Goal: Task Accomplishment & Management: Manage account settings

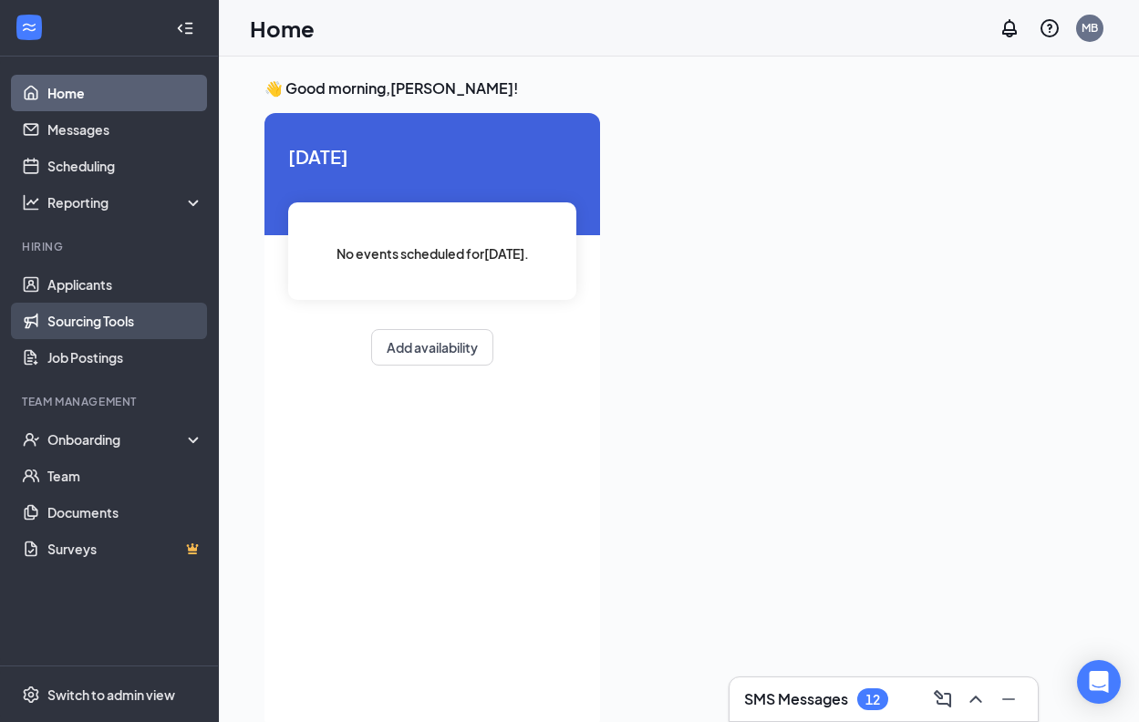
click at [74, 304] on link "Sourcing Tools" at bounding box center [125, 321] width 156 height 36
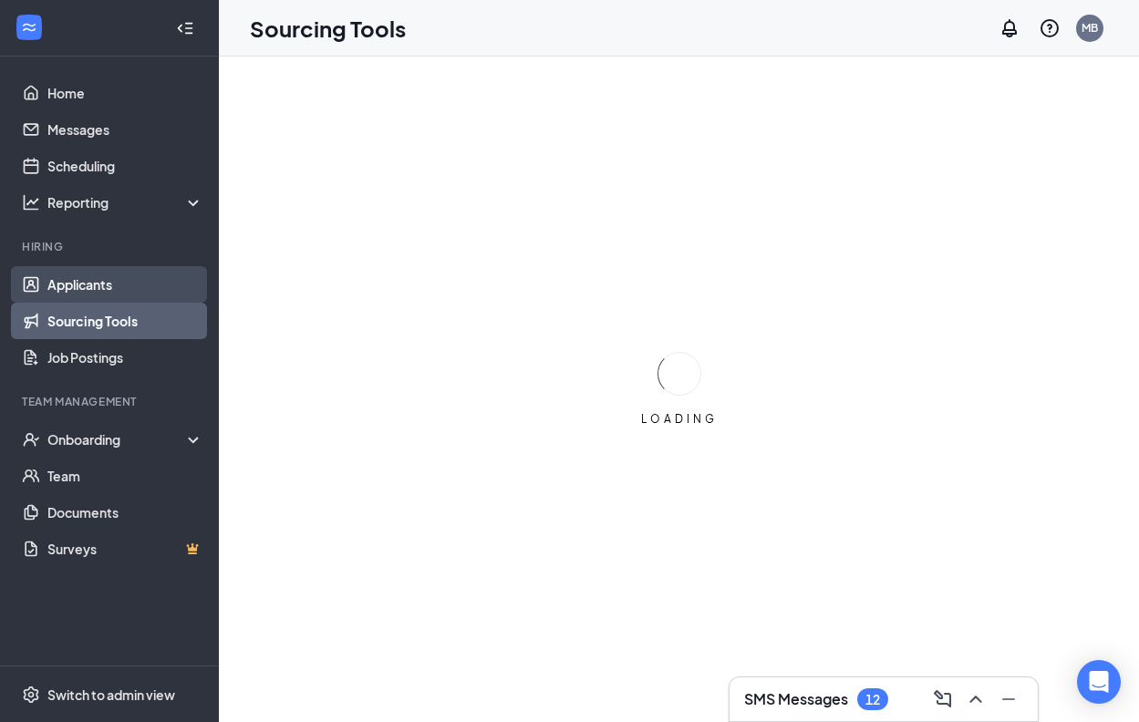
click at [71, 289] on link "Applicants" at bounding box center [125, 284] width 156 height 36
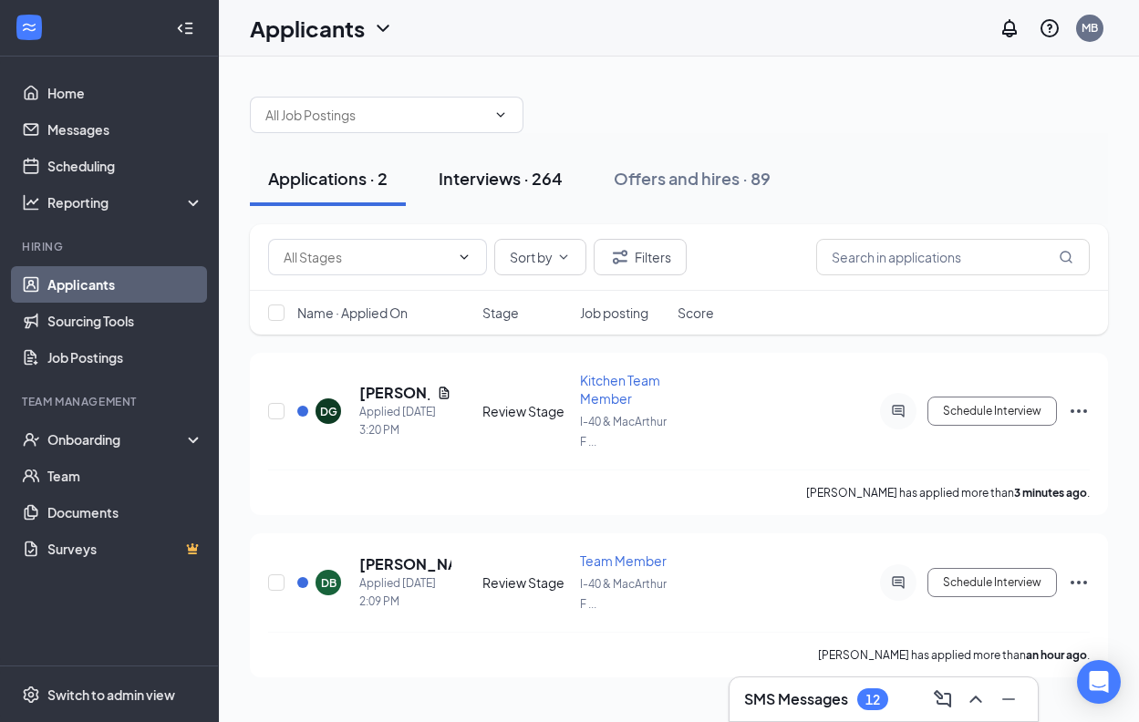
click at [519, 183] on div "Interviews · 264" at bounding box center [500, 178] width 124 height 23
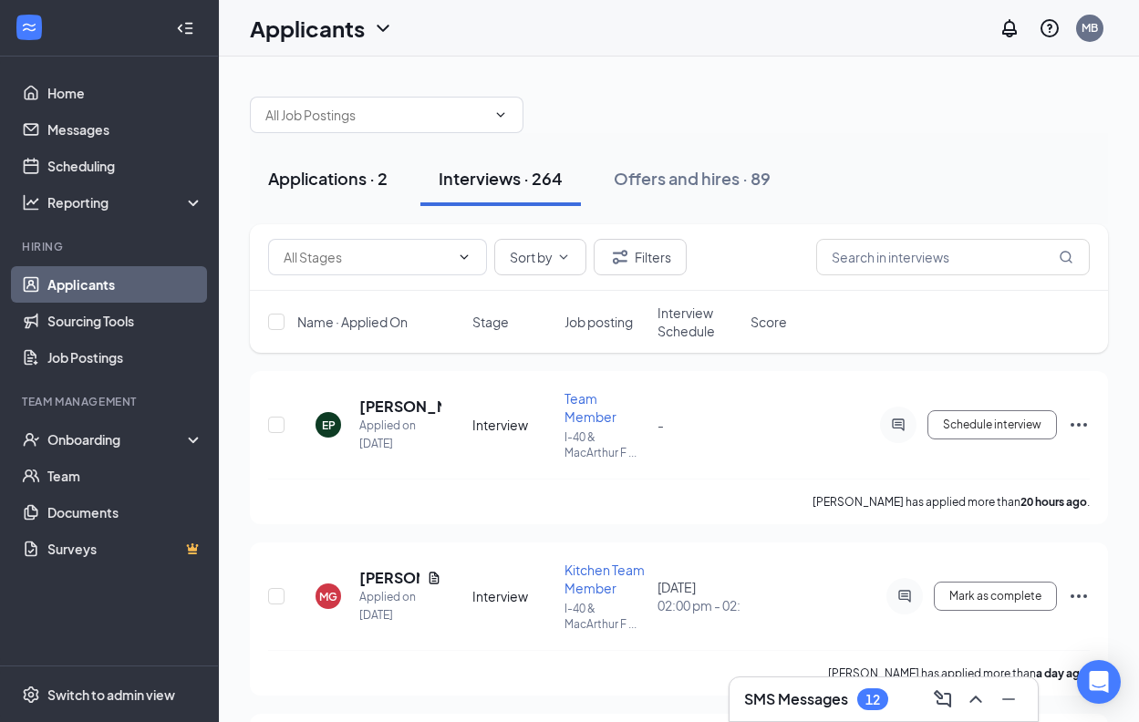
click at [355, 188] on div "Applications · 2" at bounding box center [327, 178] width 119 height 23
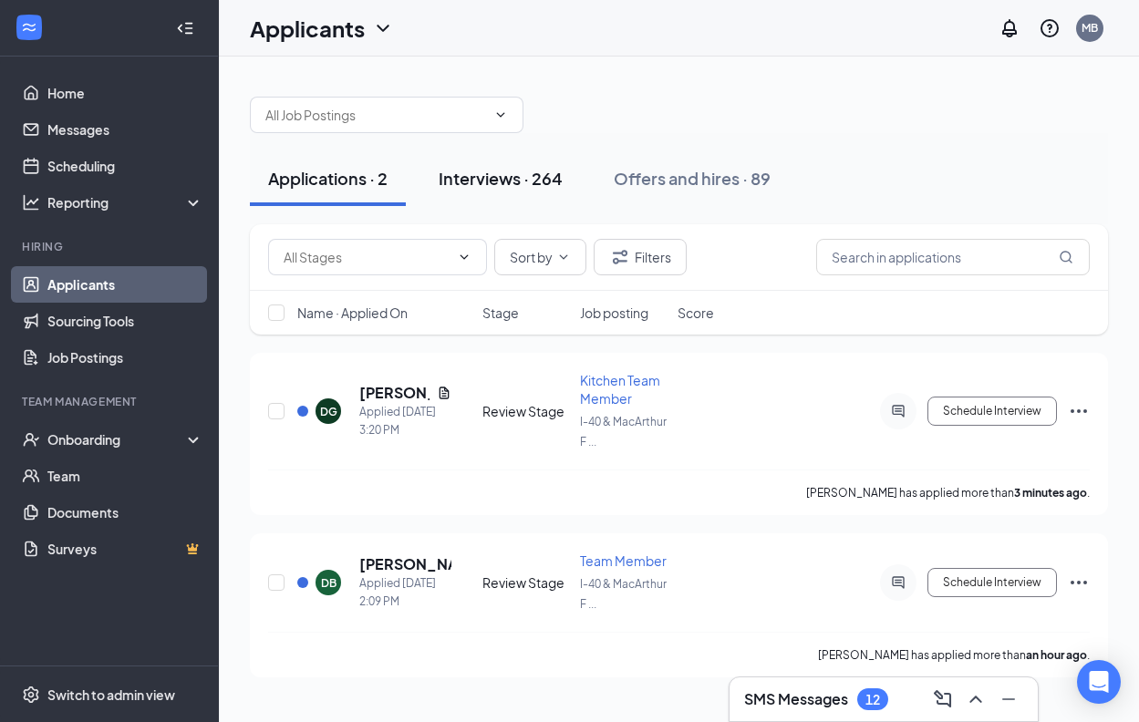
click at [518, 180] on div "Interviews · 264" at bounding box center [500, 178] width 124 height 23
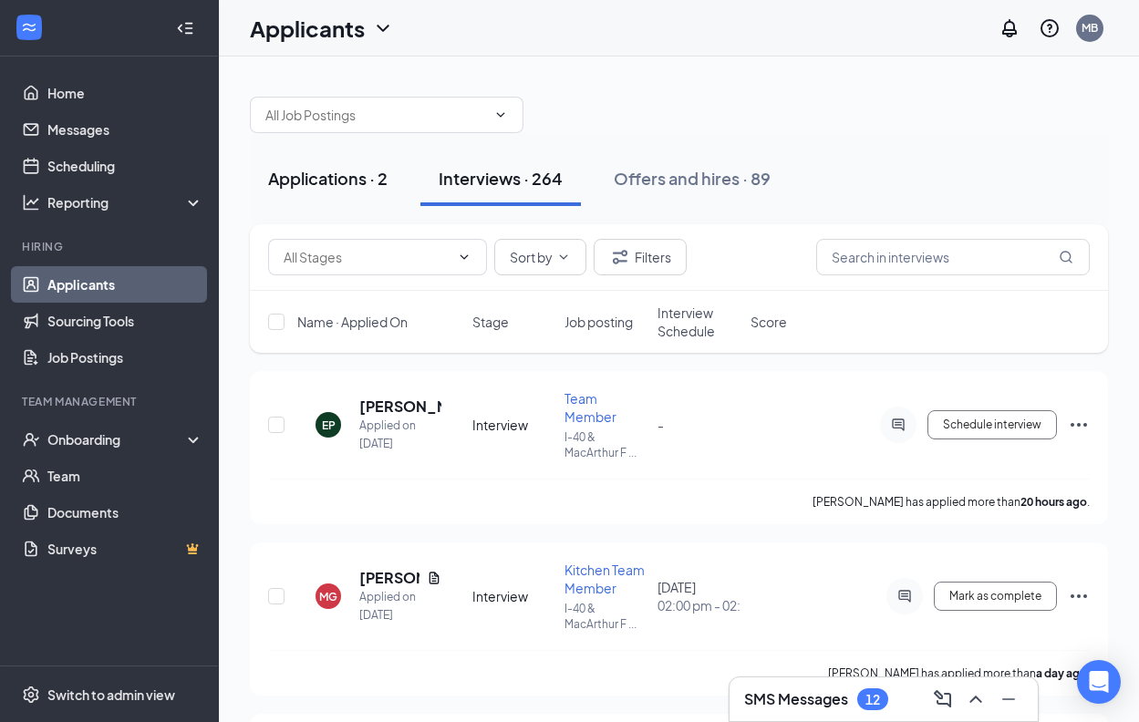
click at [348, 179] on div "Applications · 2" at bounding box center [327, 178] width 119 height 23
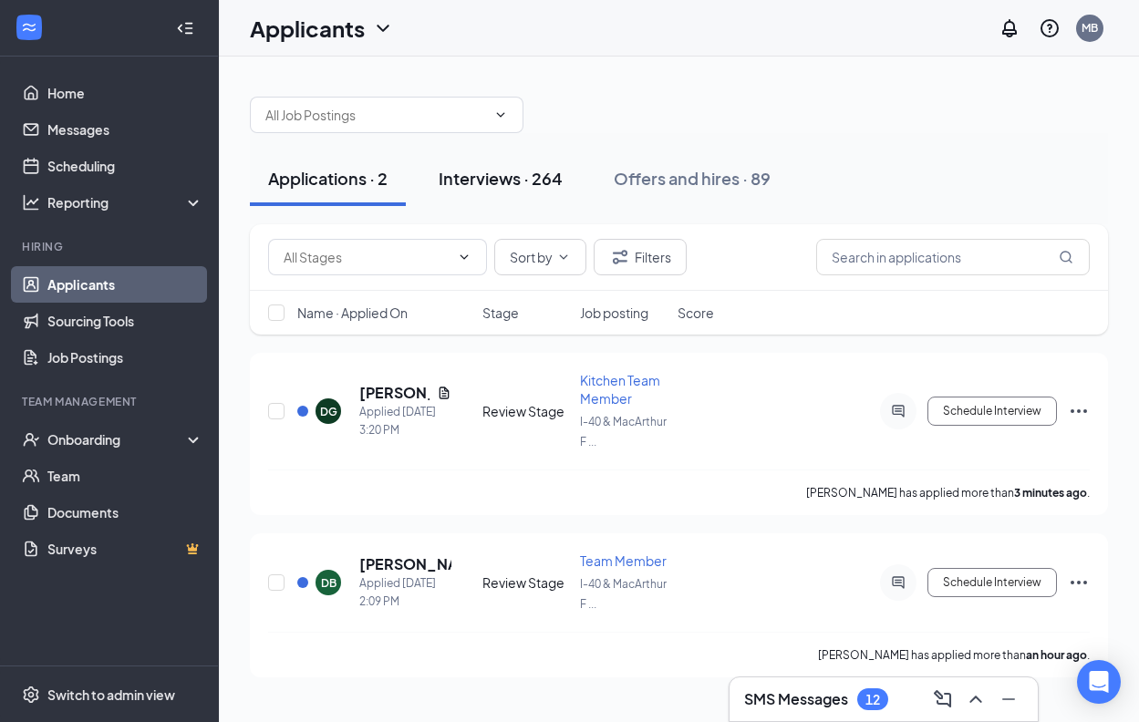
click at [500, 182] on div "Interviews · 264" at bounding box center [500, 178] width 124 height 23
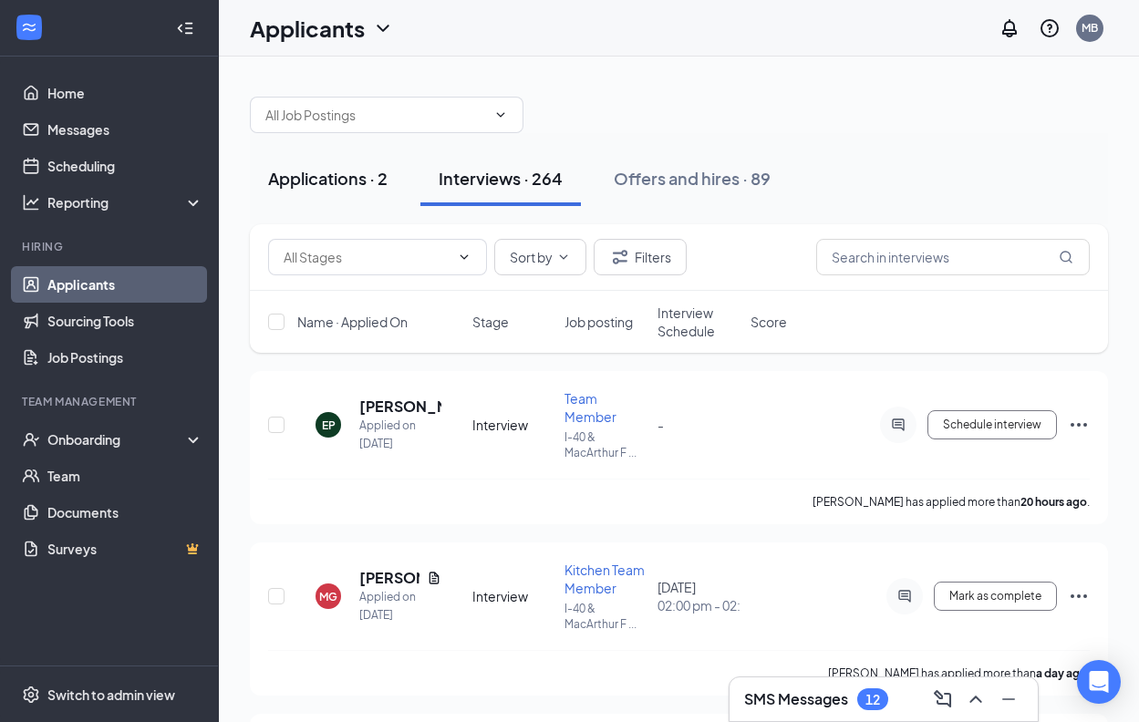
click at [348, 174] on div "Applications · 2" at bounding box center [327, 178] width 119 height 23
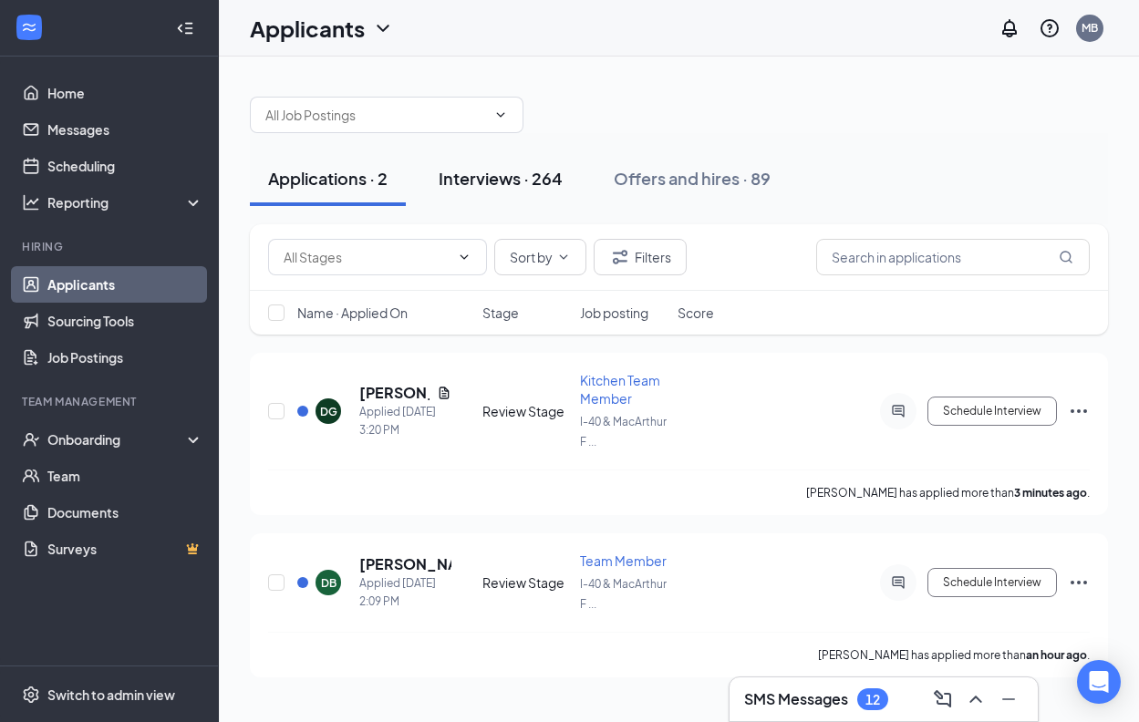
click at [496, 173] on div "Interviews · 264" at bounding box center [500, 178] width 124 height 23
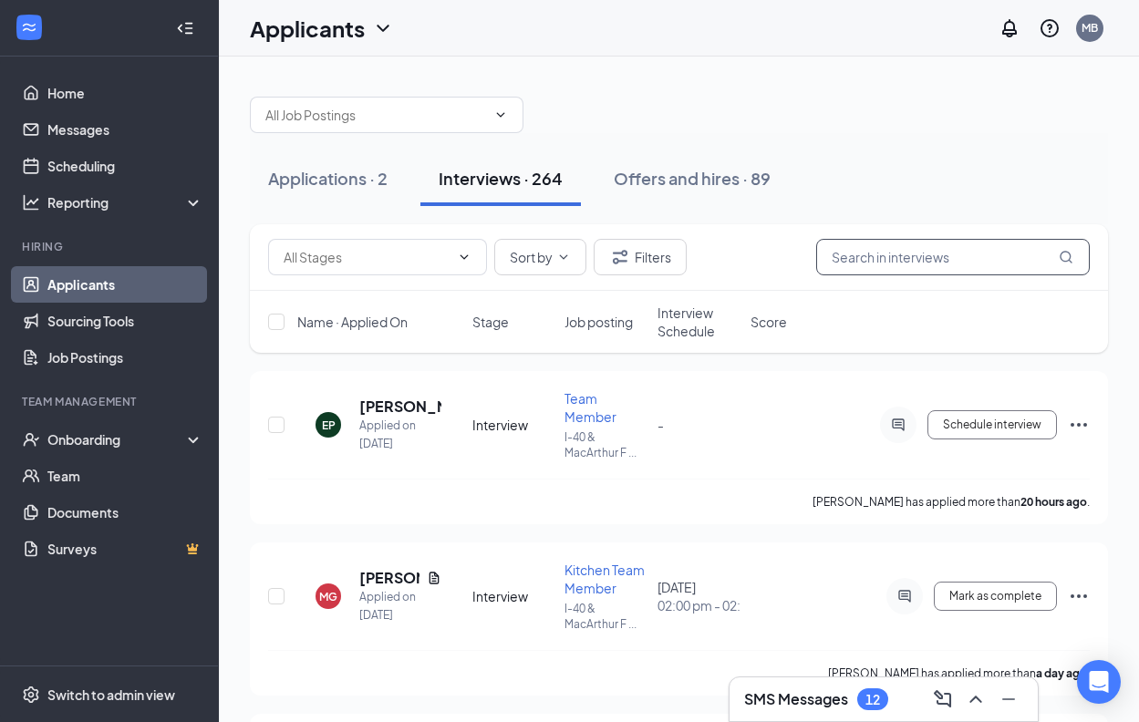
click at [856, 254] on input "text" at bounding box center [952, 257] width 273 height 36
type input "e"
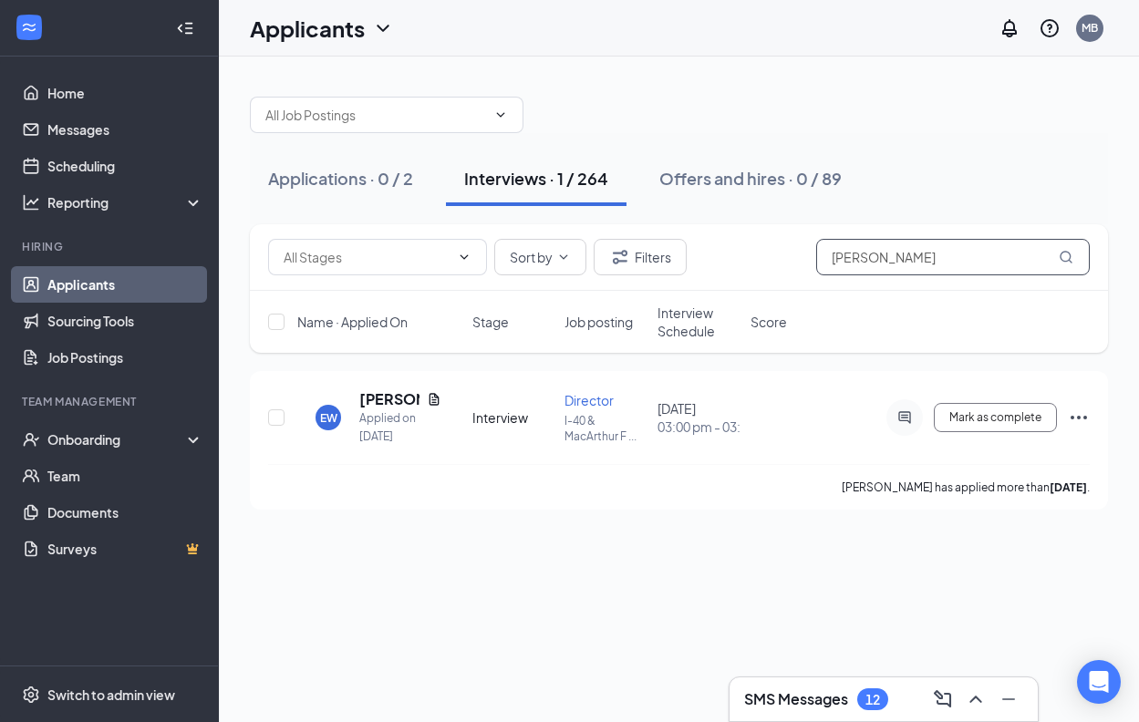
type input "[PERSON_NAME]"
drag, startPoint x: 856, startPoint y: 254, endPoint x: 326, endPoint y: 416, distance: 553.6
click at [326, 416] on div "EW" at bounding box center [328, 417] width 17 height 15
click at [372, 397] on h5 "[PERSON_NAME]" at bounding box center [389, 399] width 60 height 20
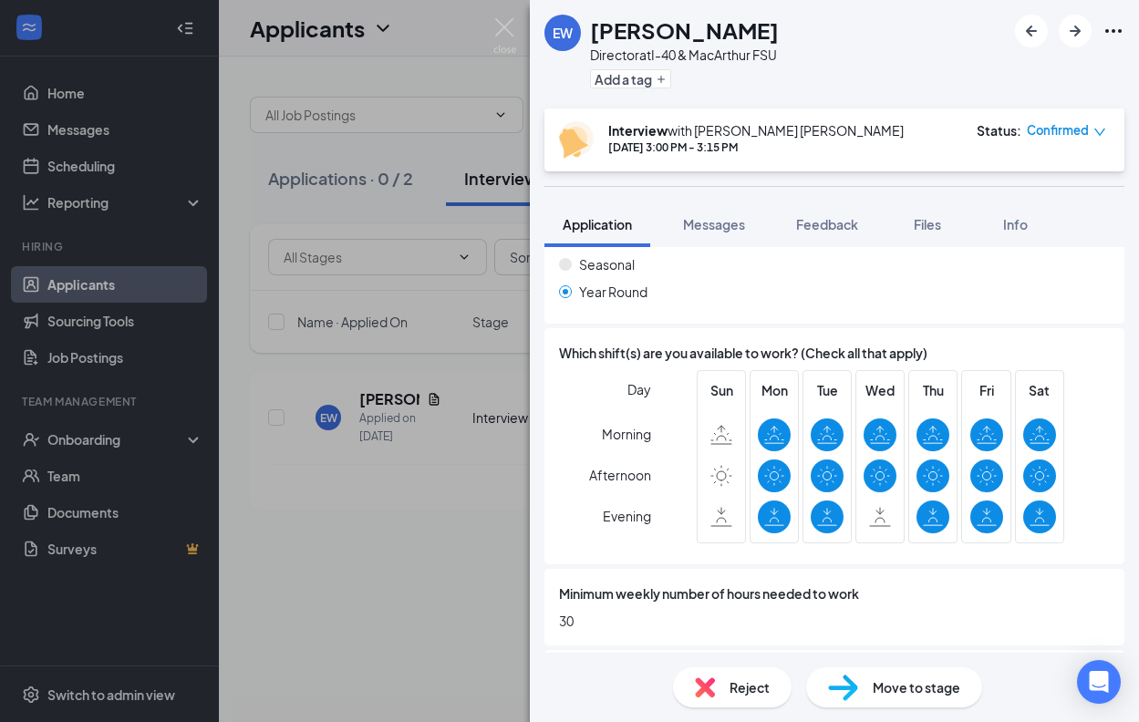
scroll to position [881, 0]
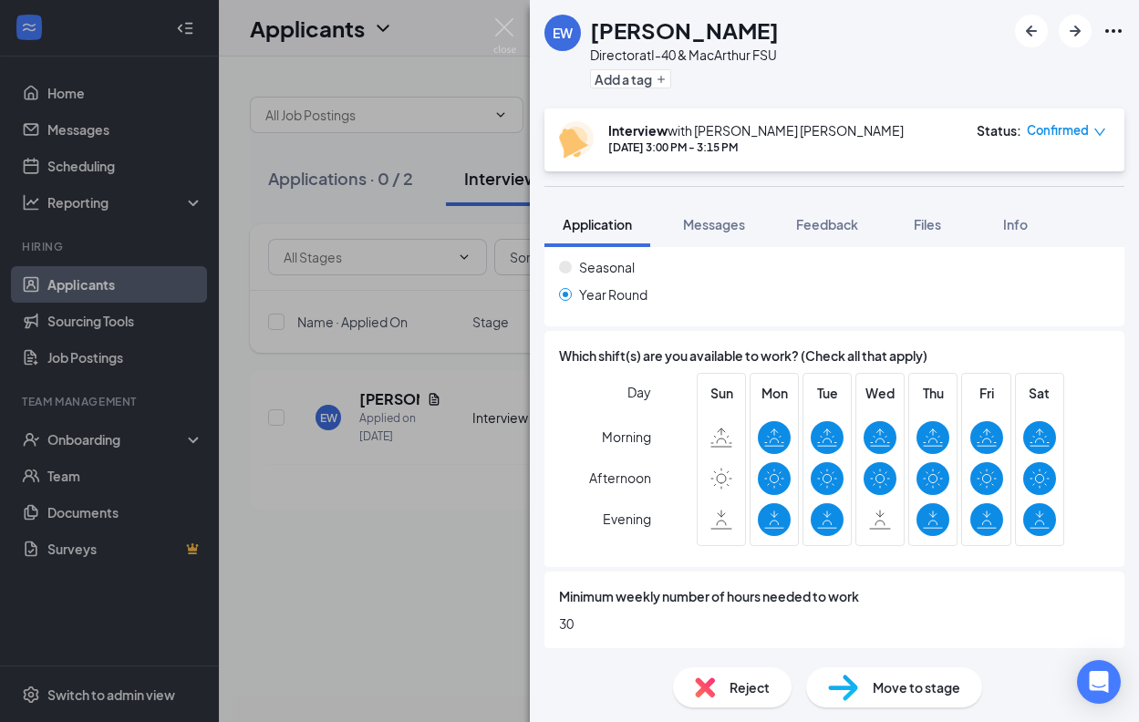
click at [796, 291] on div "Year Round" at bounding box center [834, 294] width 551 height 20
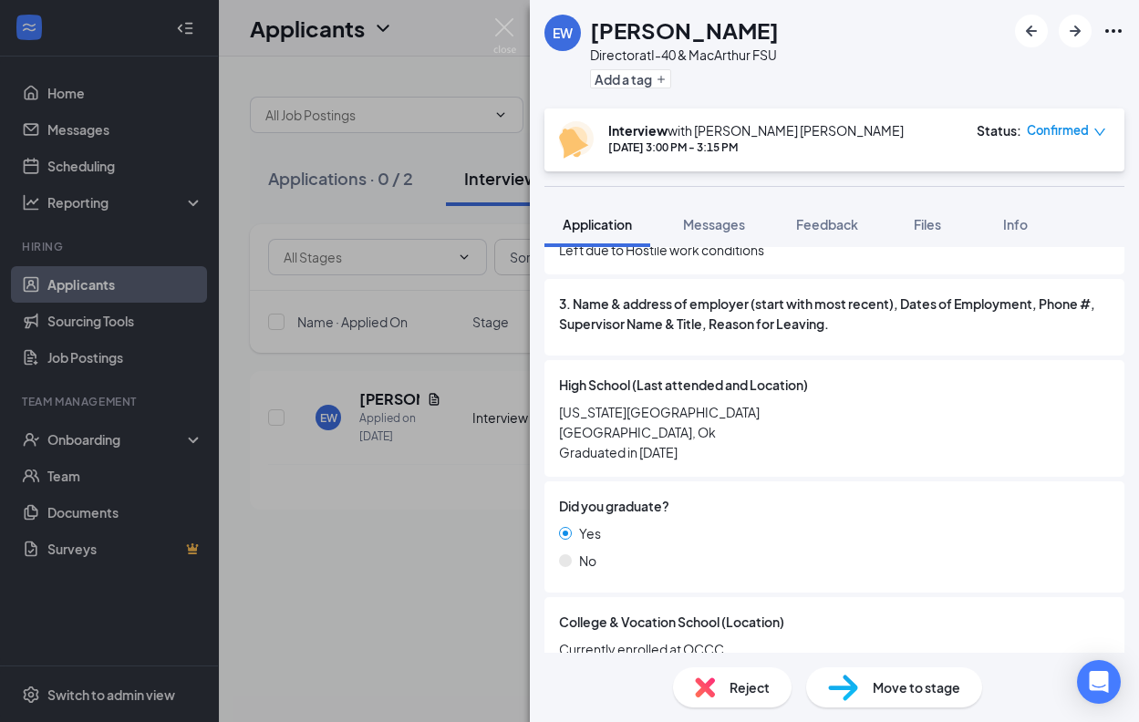
scroll to position [1800, 0]
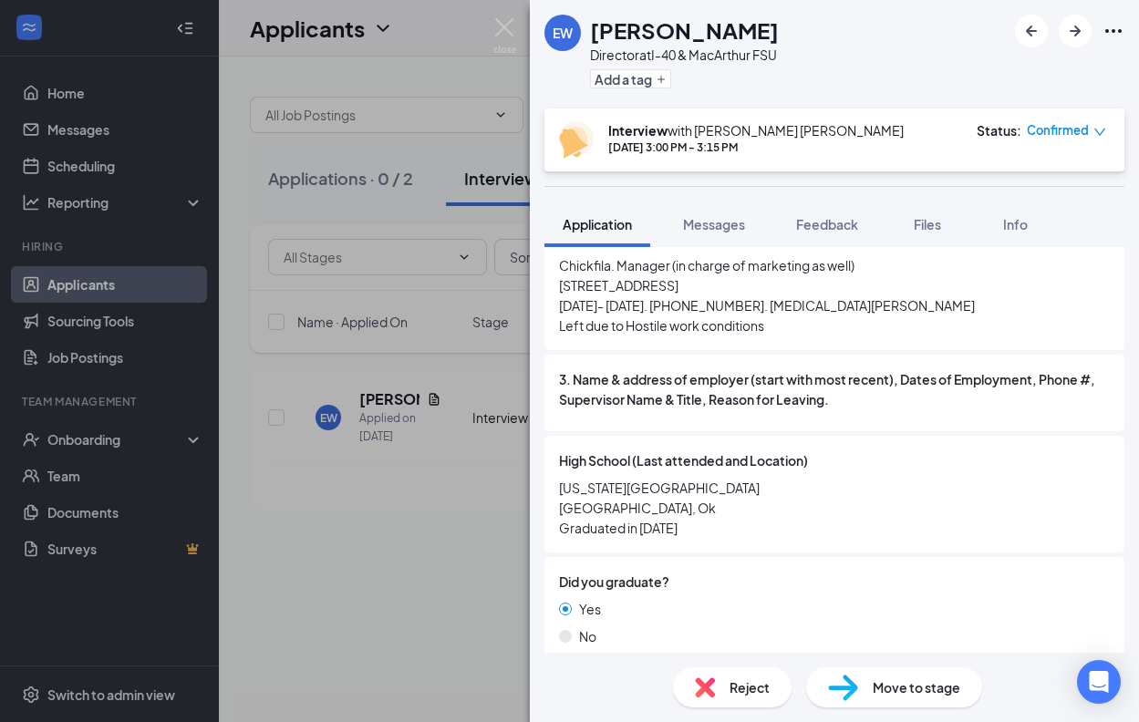
click at [856, 695] on img at bounding box center [843, 688] width 30 height 26
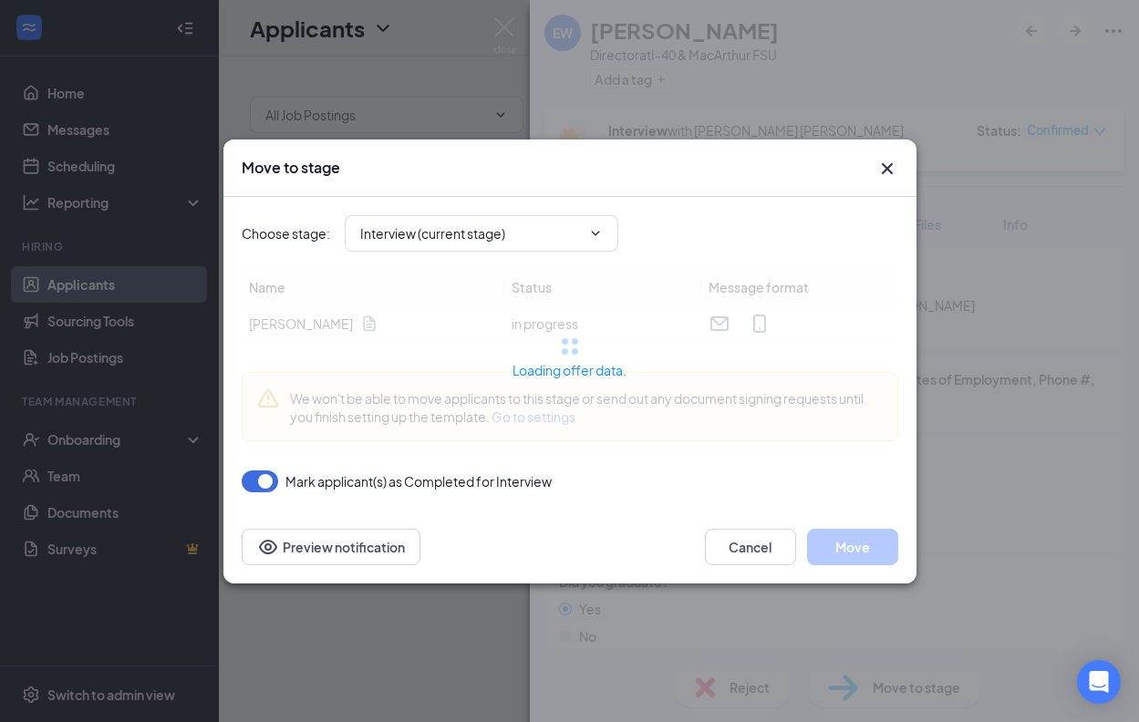
type input "Conditional Offer Letter (next stage)"
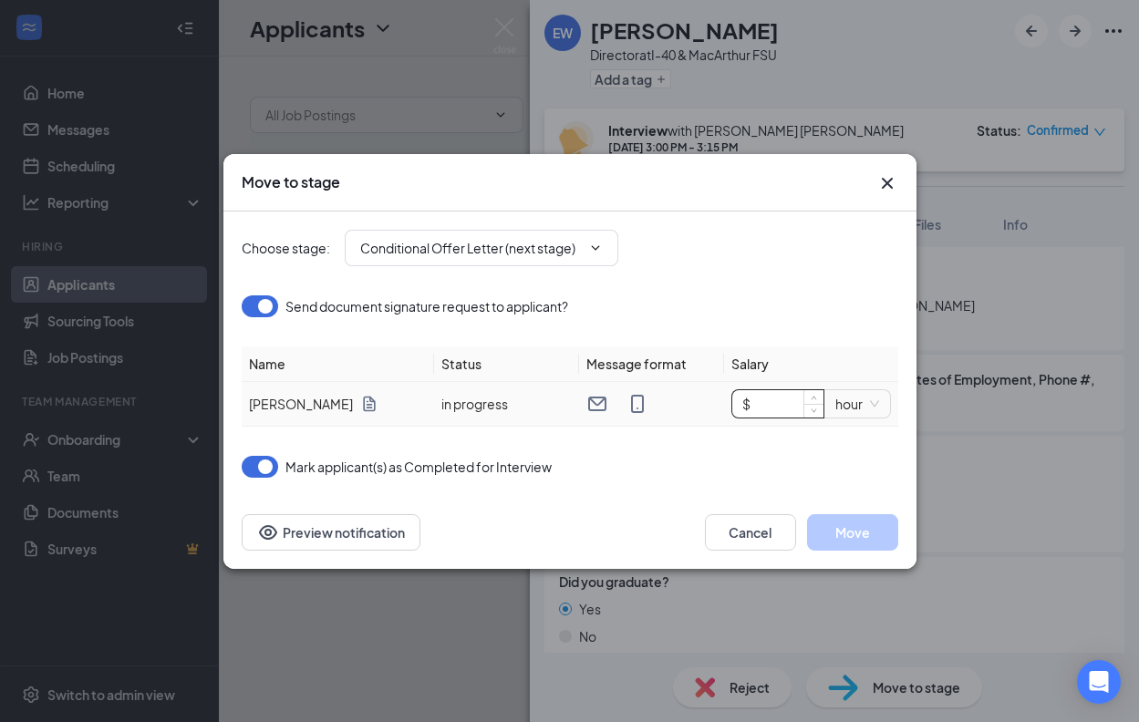
click at [772, 408] on input "$" at bounding box center [777, 403] width 91 height 27
type input "$ 16"
click at [871, 542] on button "Move" at bounding box center [852, 532] width 91 height 36
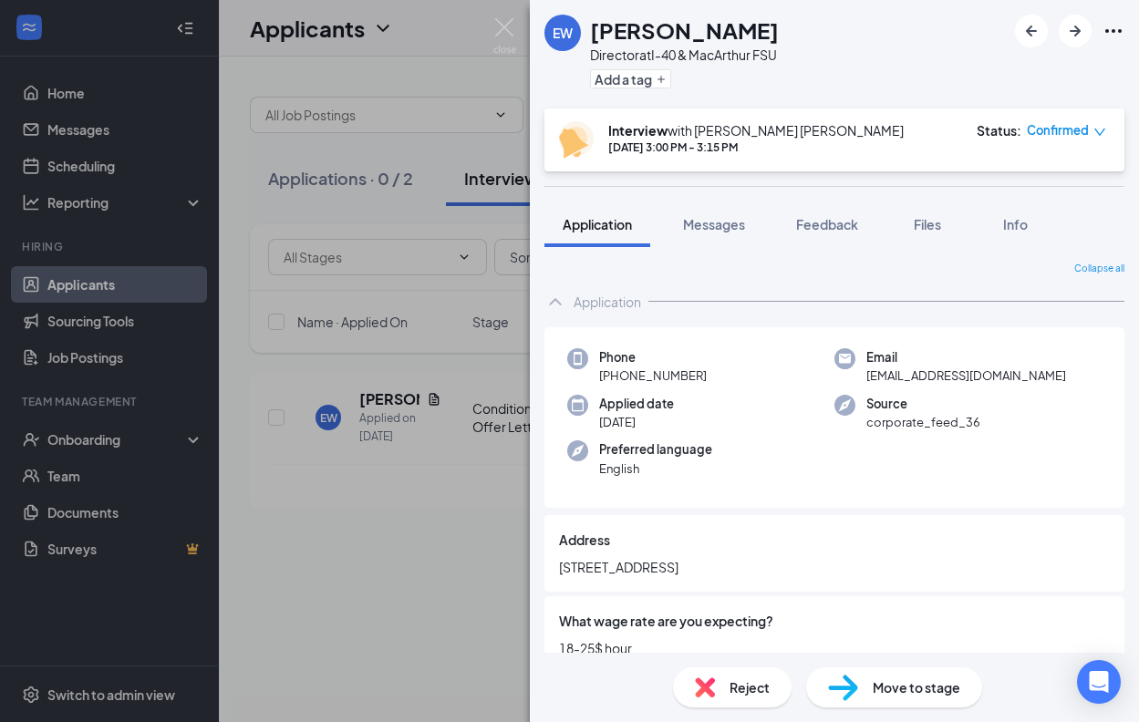
scroll to position [0, 0]
drag, startPoint x: 711, startPoint y: 370, endPoint x: 614, endPoint y: 371, distance: 96.6
click at [614, 371] on div "Phone [PHONE_NUMBER]" at bounding box center [700, 366] width 267 height 37
copy span "[PHONE_NUMBER]"
